Goal: Information Seeking & Learning: Learn about a topic

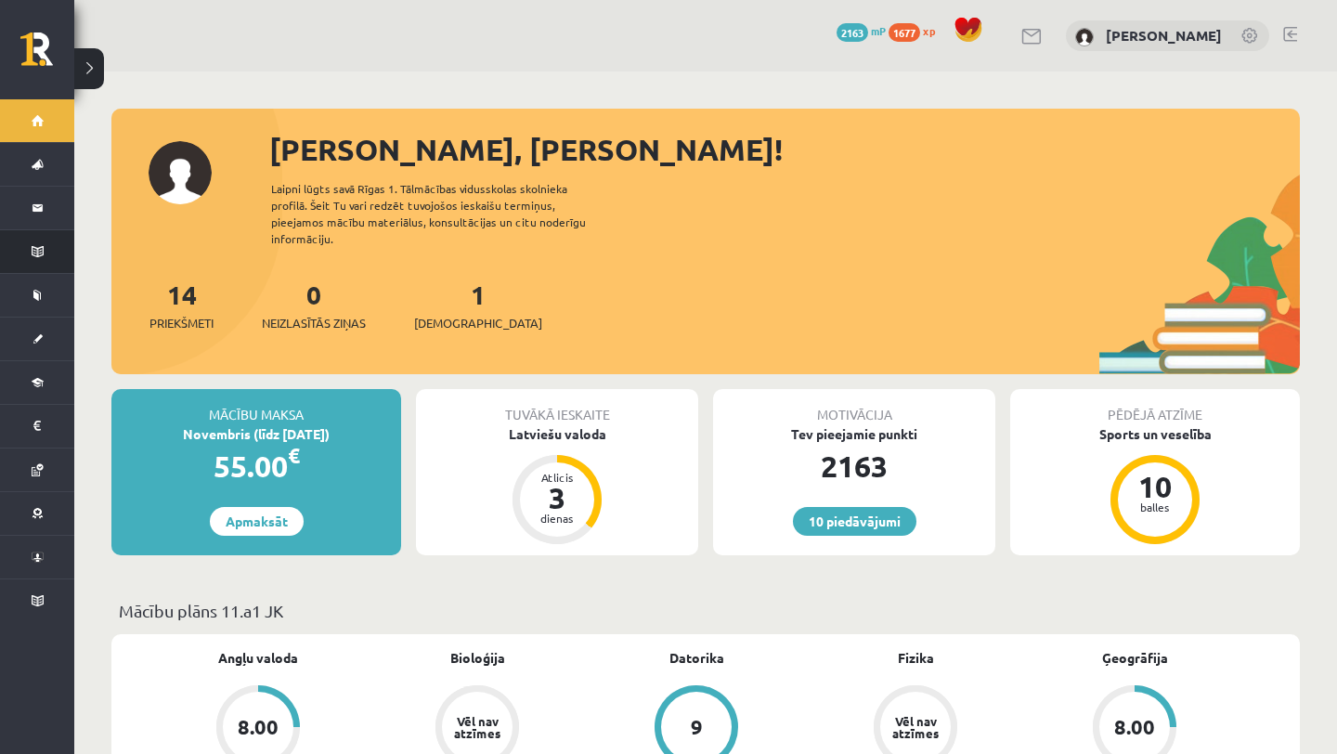
scroll to position [417, 0]
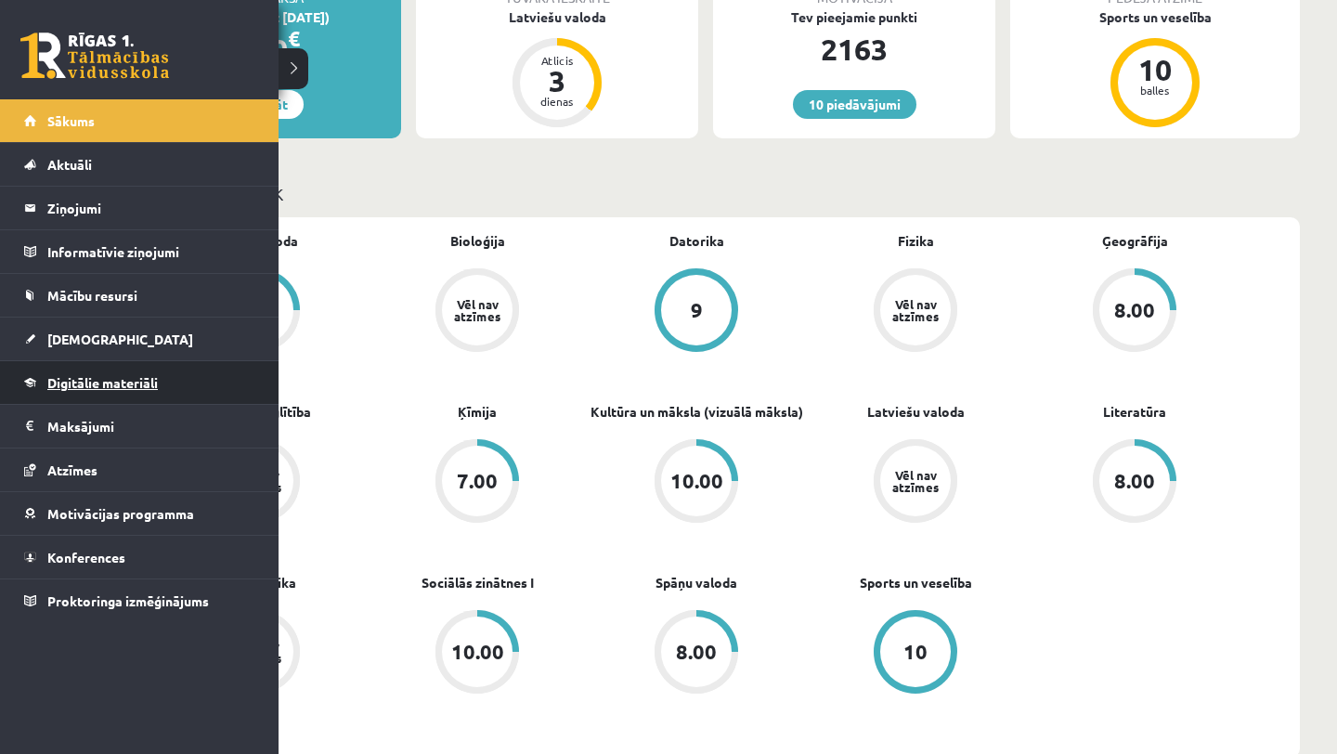
click at [153, 381] on span "Digitālie materiāli" at bounding box center [102, 382] width 110 height 17
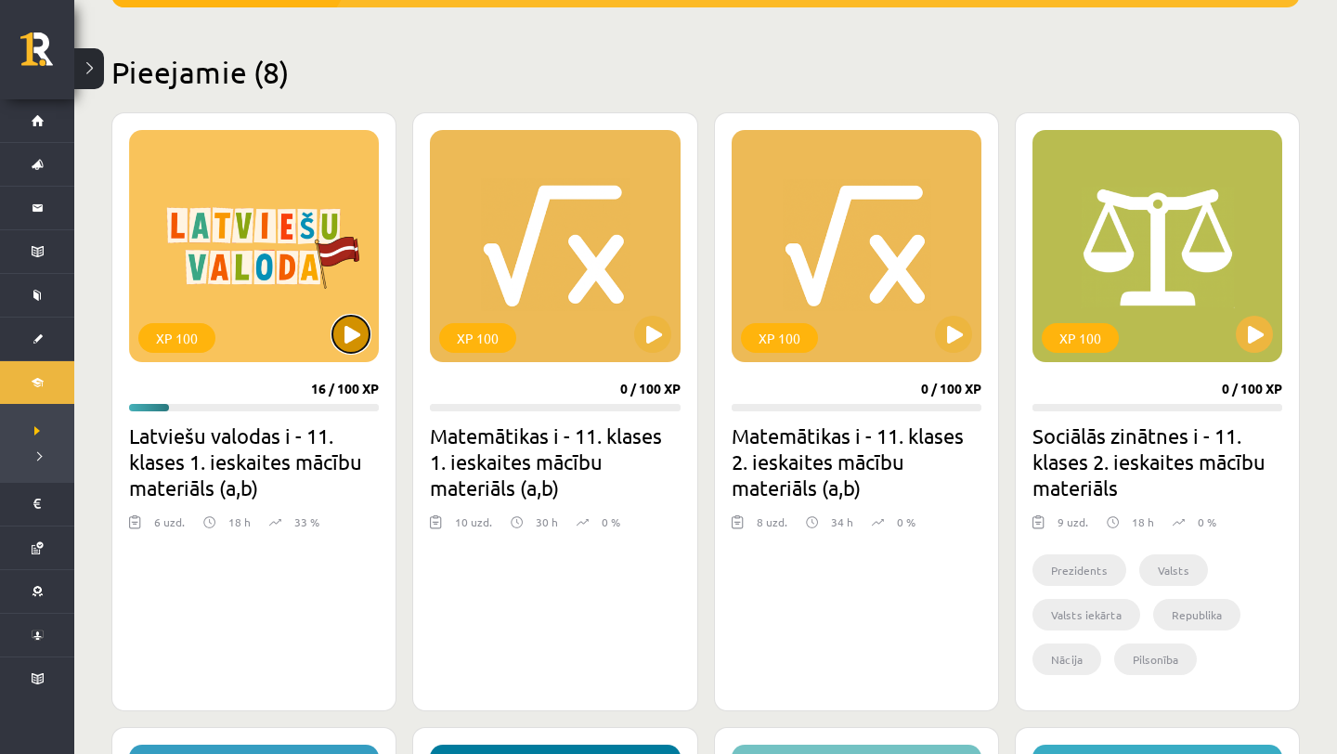
click at [345, 335] on button at bounding box center [350, 334] width 37 height 37
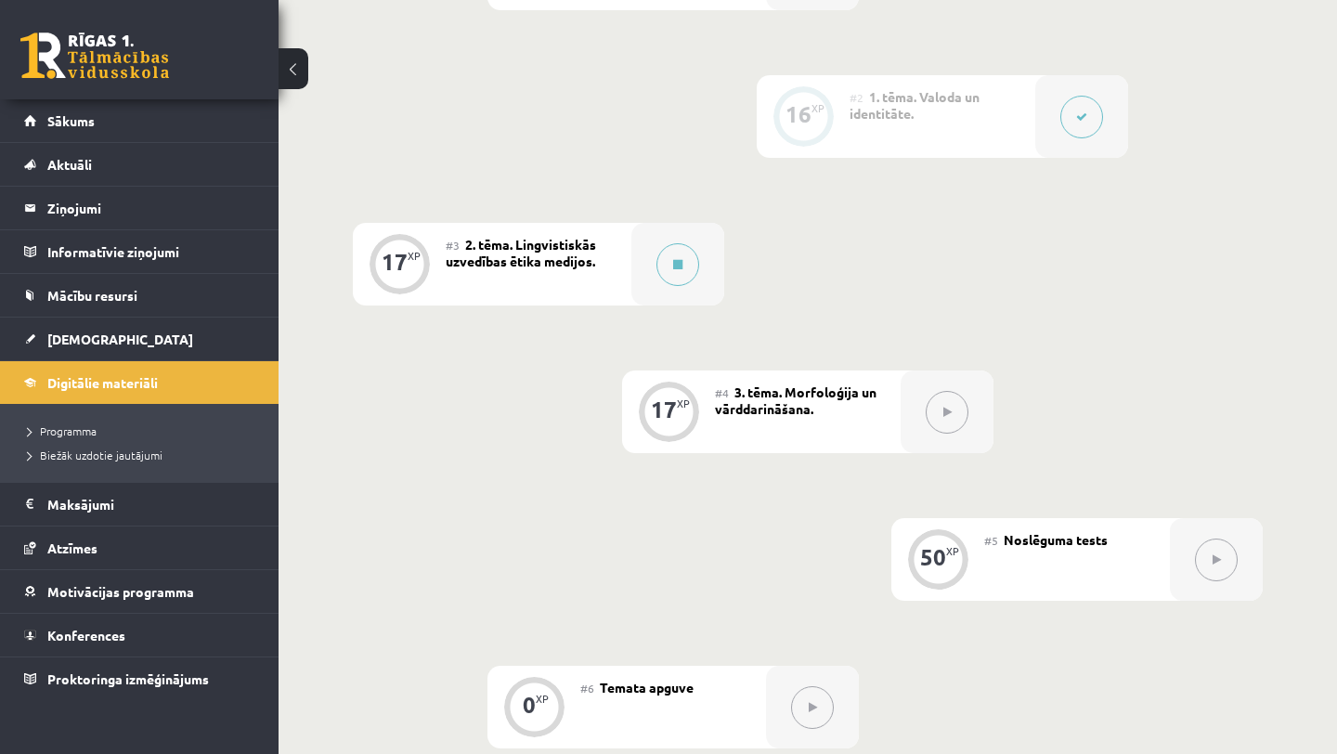
scroll to position [588, 0]
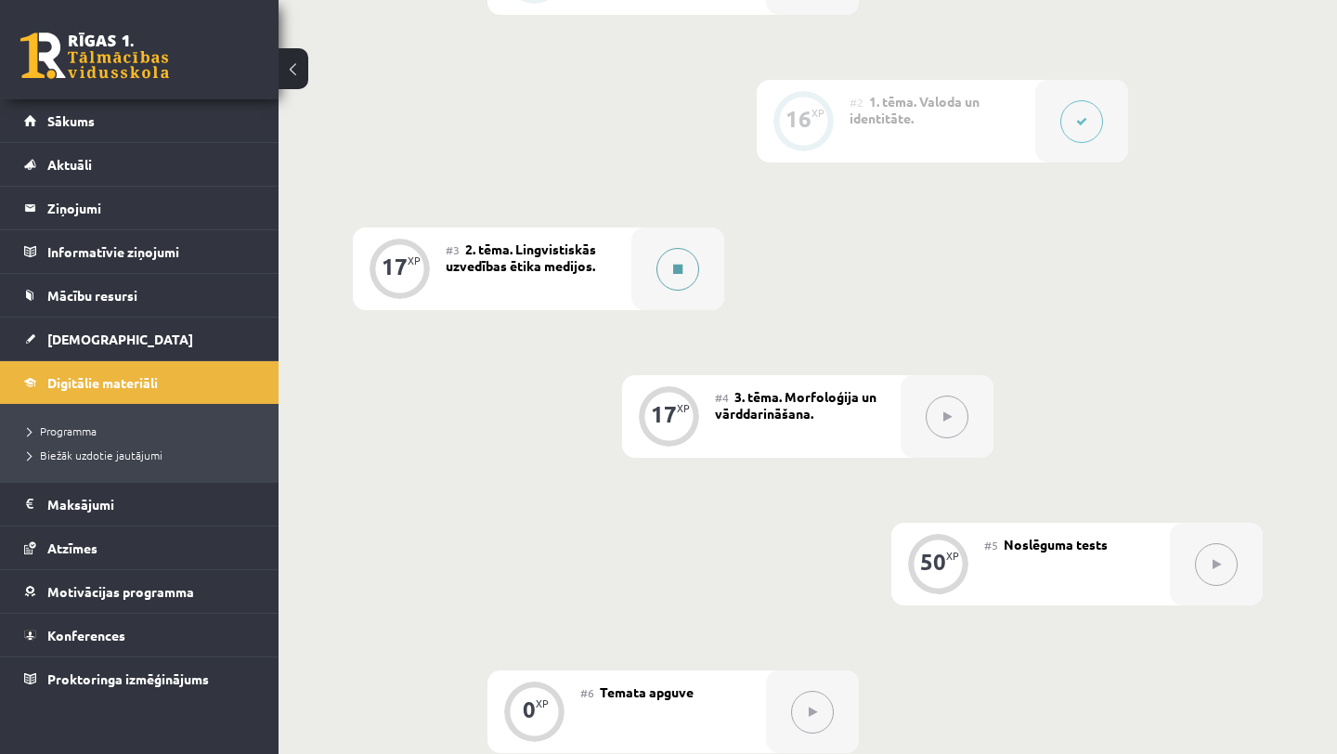
click at [678, 250] on button at bounding box center [677, 269] width 43 height 43
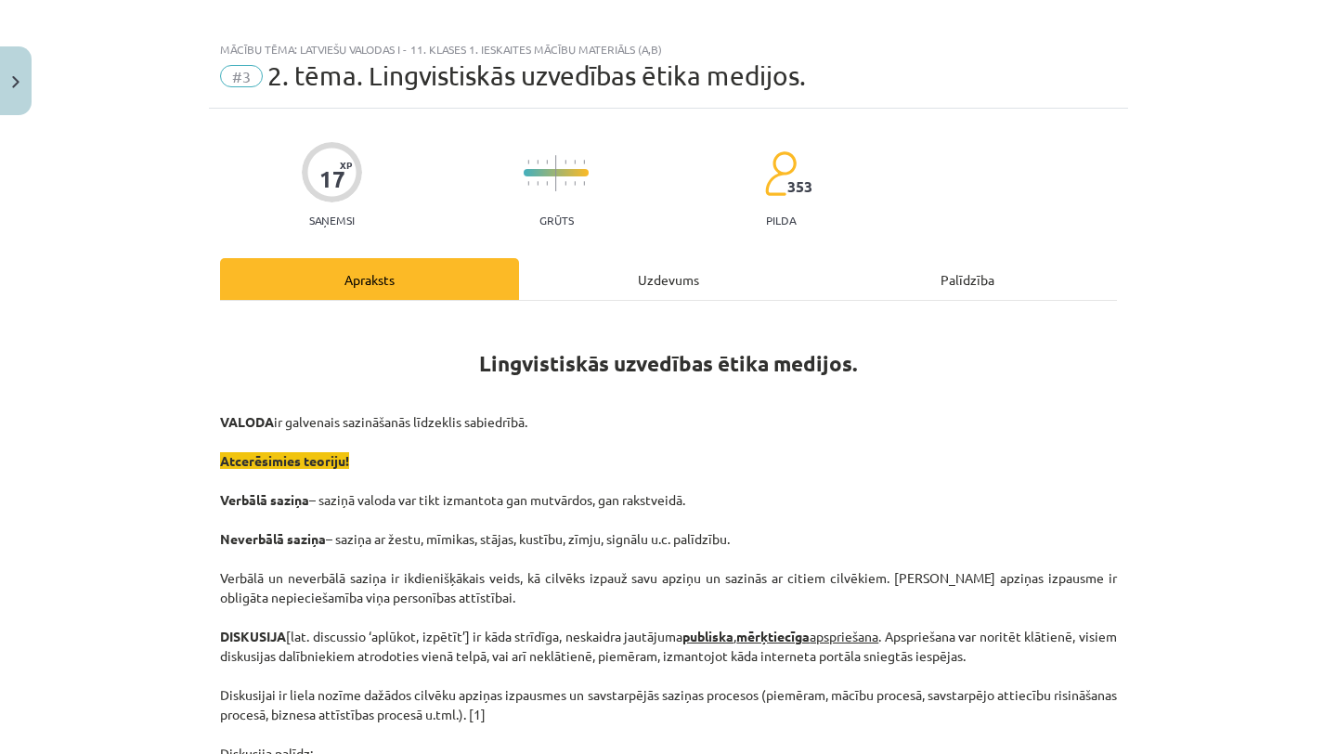
scroll to position [20, 0]
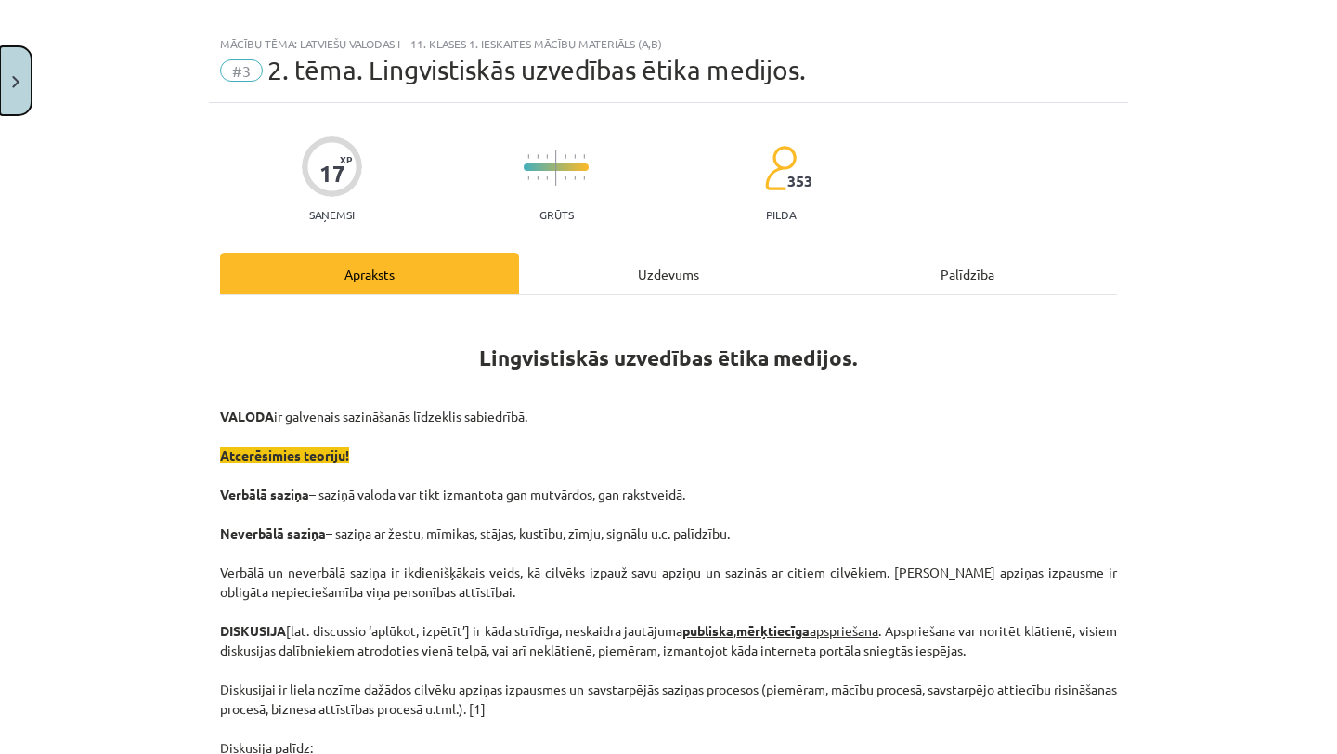
click at [10, 85] on button "Close" at bounding box center [16, 80] width 32 height 69
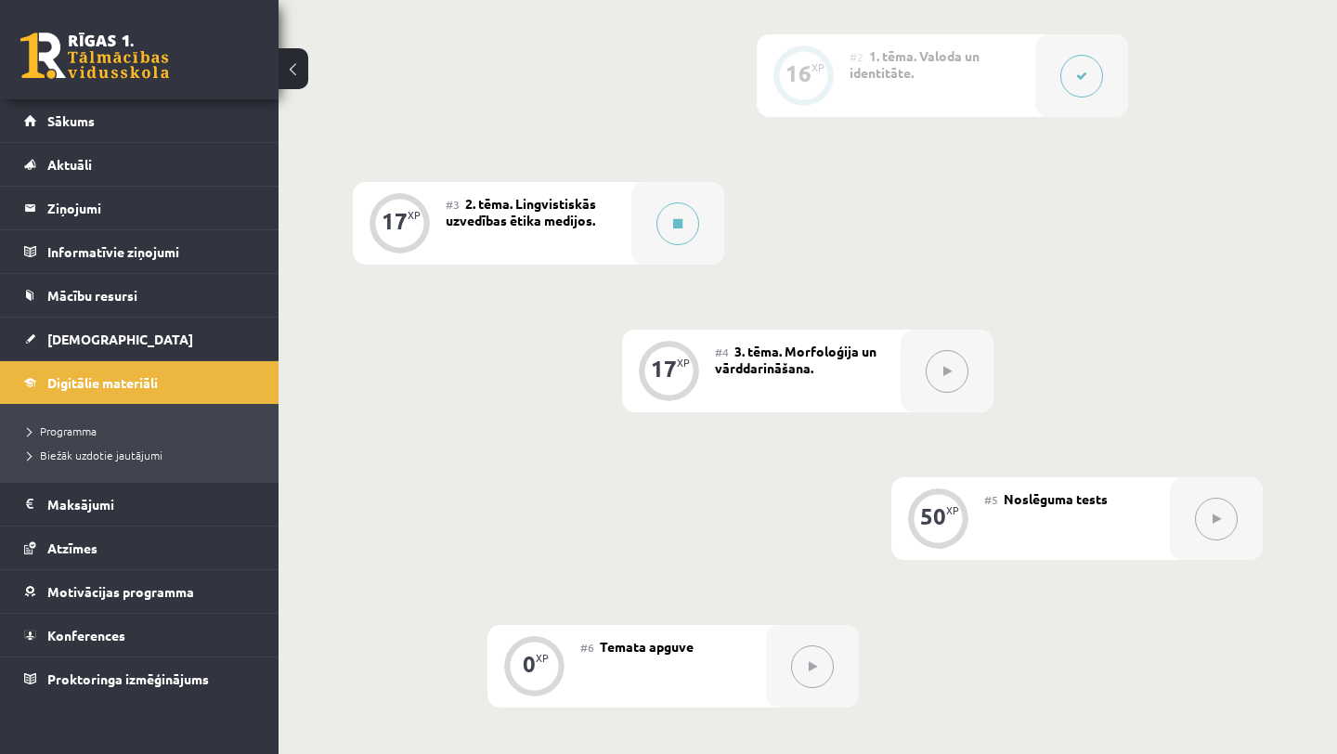
scroll to position [634, 0]
click at [667, 225] on button at bounding box center [677, 222] width 43 height 43
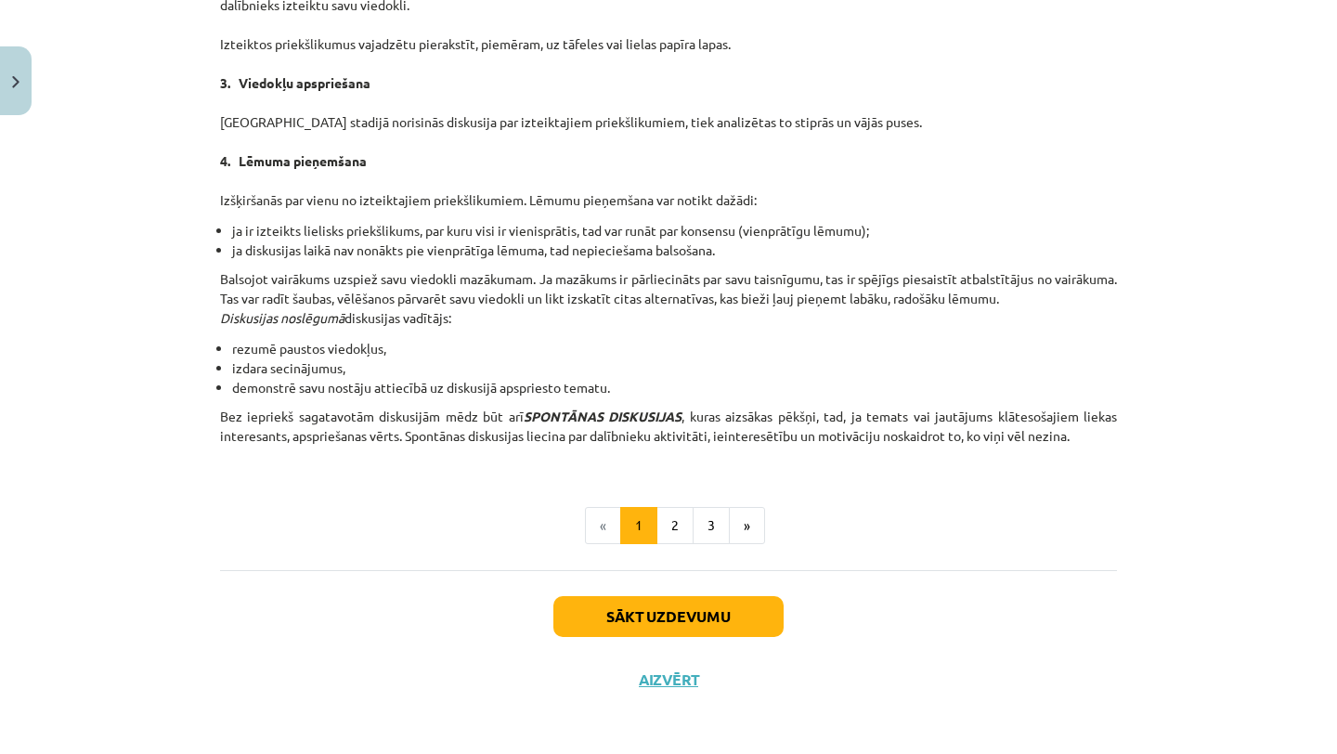
scroll to position [1606, 0]
click at [676, 517] on button "2" at bounding box center [674, 523] width 37 height 37
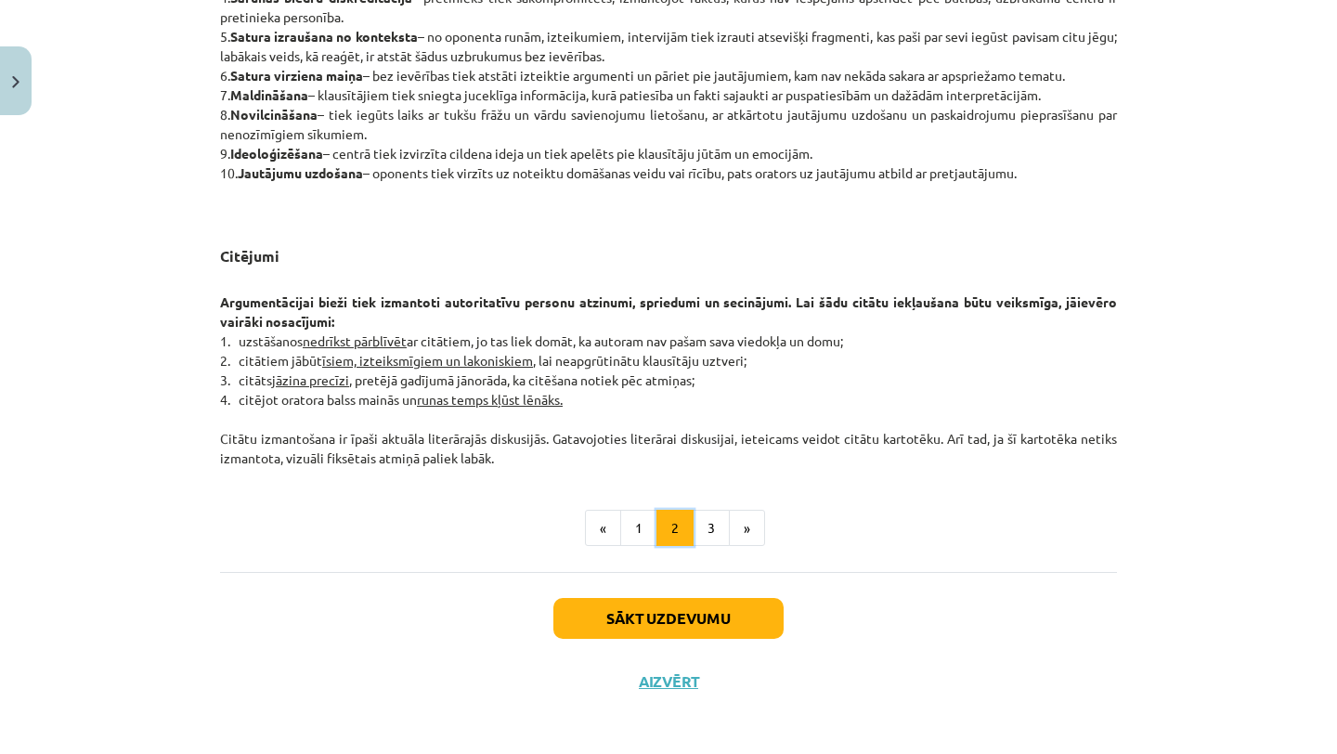
scroll to position [1418, 0]
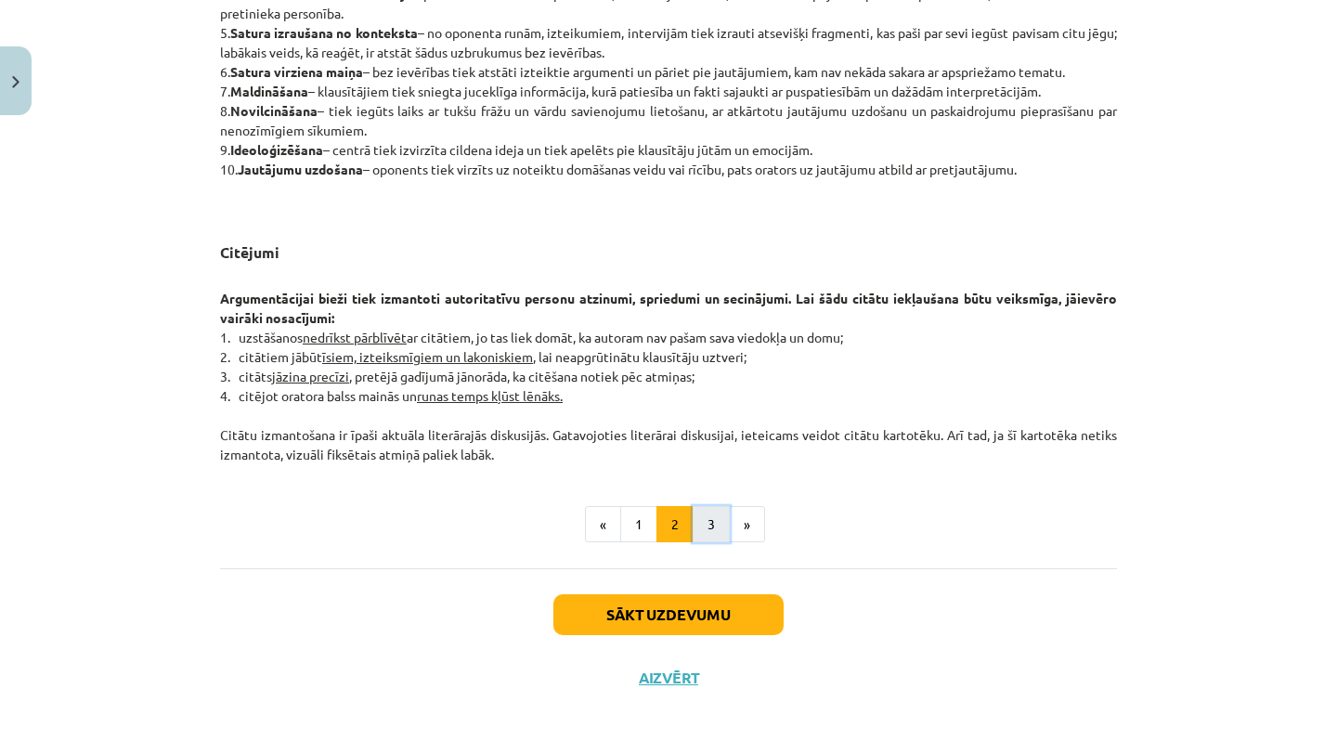
click at [712, 530] on button "3" at bounding box center [710, 524] width 37 height 37
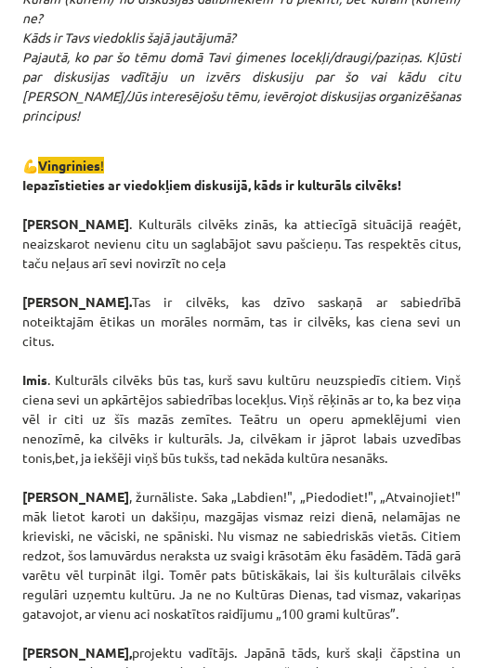
scroll to position [4276, 0]
